Goal: Transaction & Acquisition: Book appointment/travel/reservation

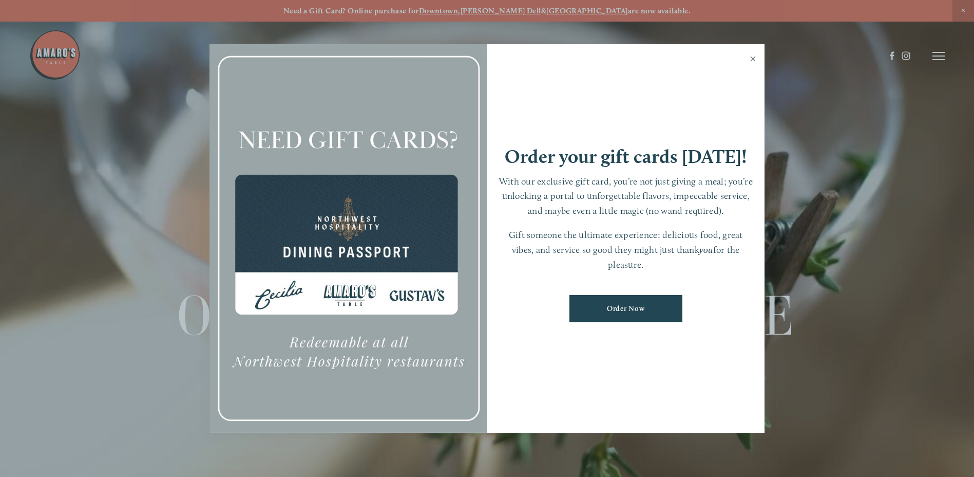
click at [752, 57] on link "Close" at bounding box center [753, 60] width 20 height 29
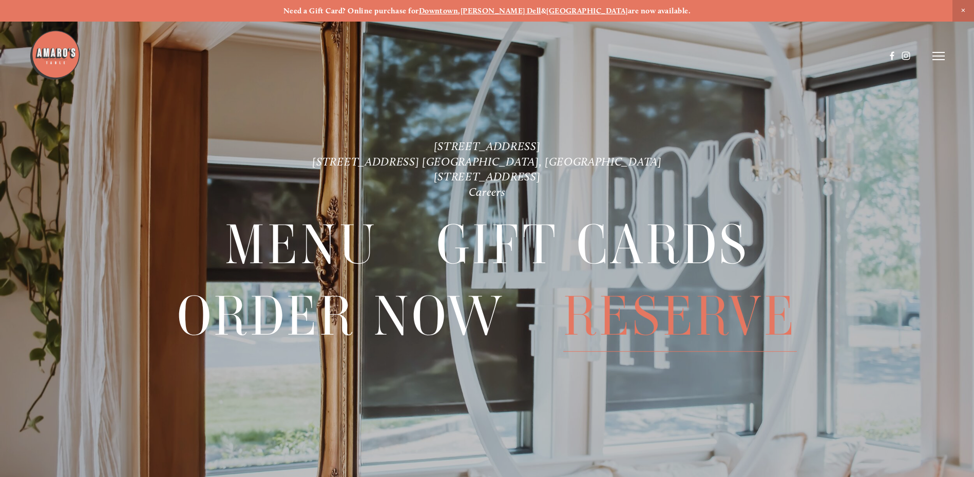
click at [689, 308] on span "Reserve" at bounding box center [680, 316] width 234 height 70
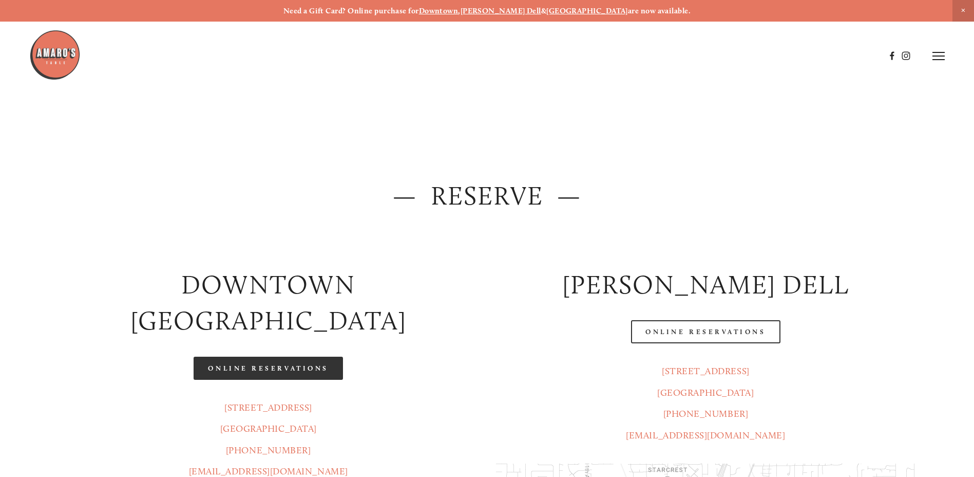
click at [288, 356] on link "Online Reservations" at bounding box center [268, 367] width 149 height 23
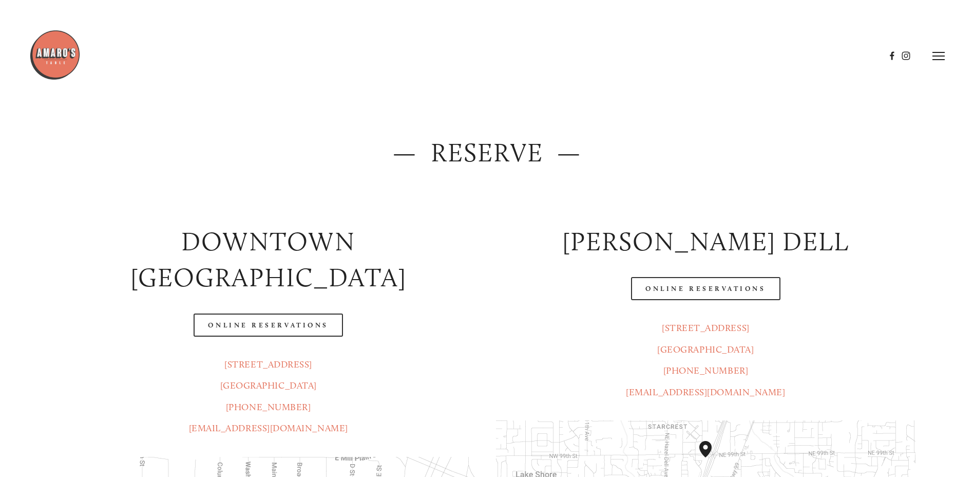
scroll to position [103, 0]
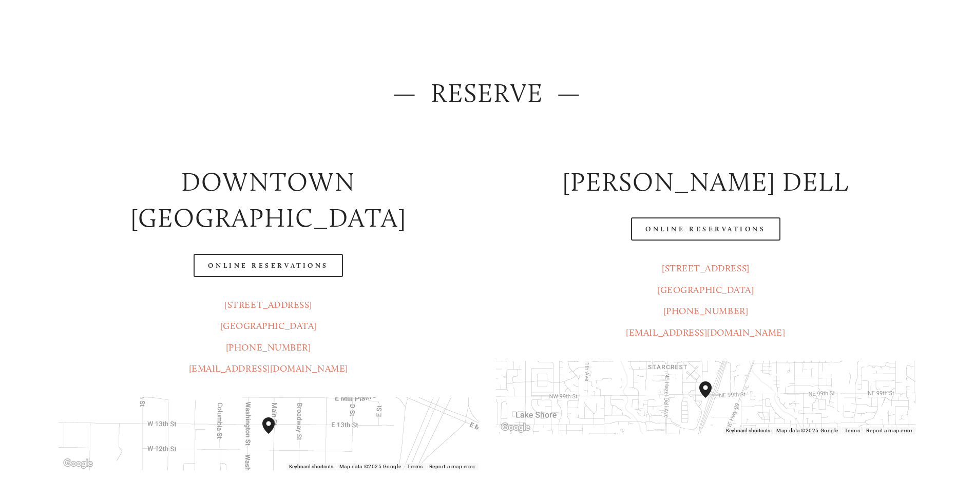
click at [394, 294] on p "[STREET_ADDRESS] (360) 718-2942 [EMAIL_ADDRESS][DOMAIN_NAME]" at bounding box center [269, 336] width 420 height 85
click at [358, 50] on div at bounding box center [457, 30] width 856 height 53
click at [619, 118] on div "— Reserve —" at bounding box center [487, 97] width 875 height 45
